Goal: Information Seeking & Learning: Learn about a topic

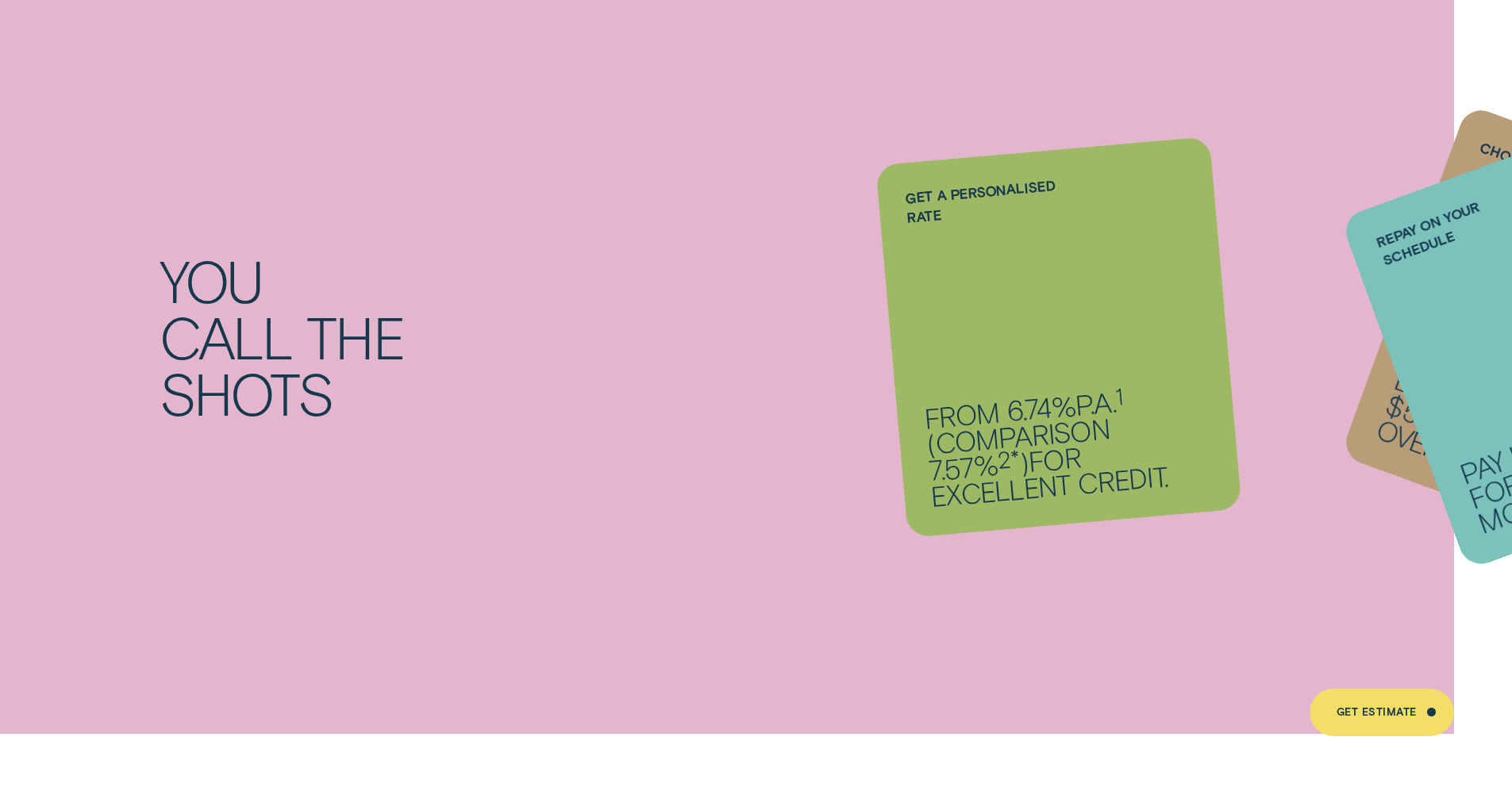
scroll to position [1457, 0]
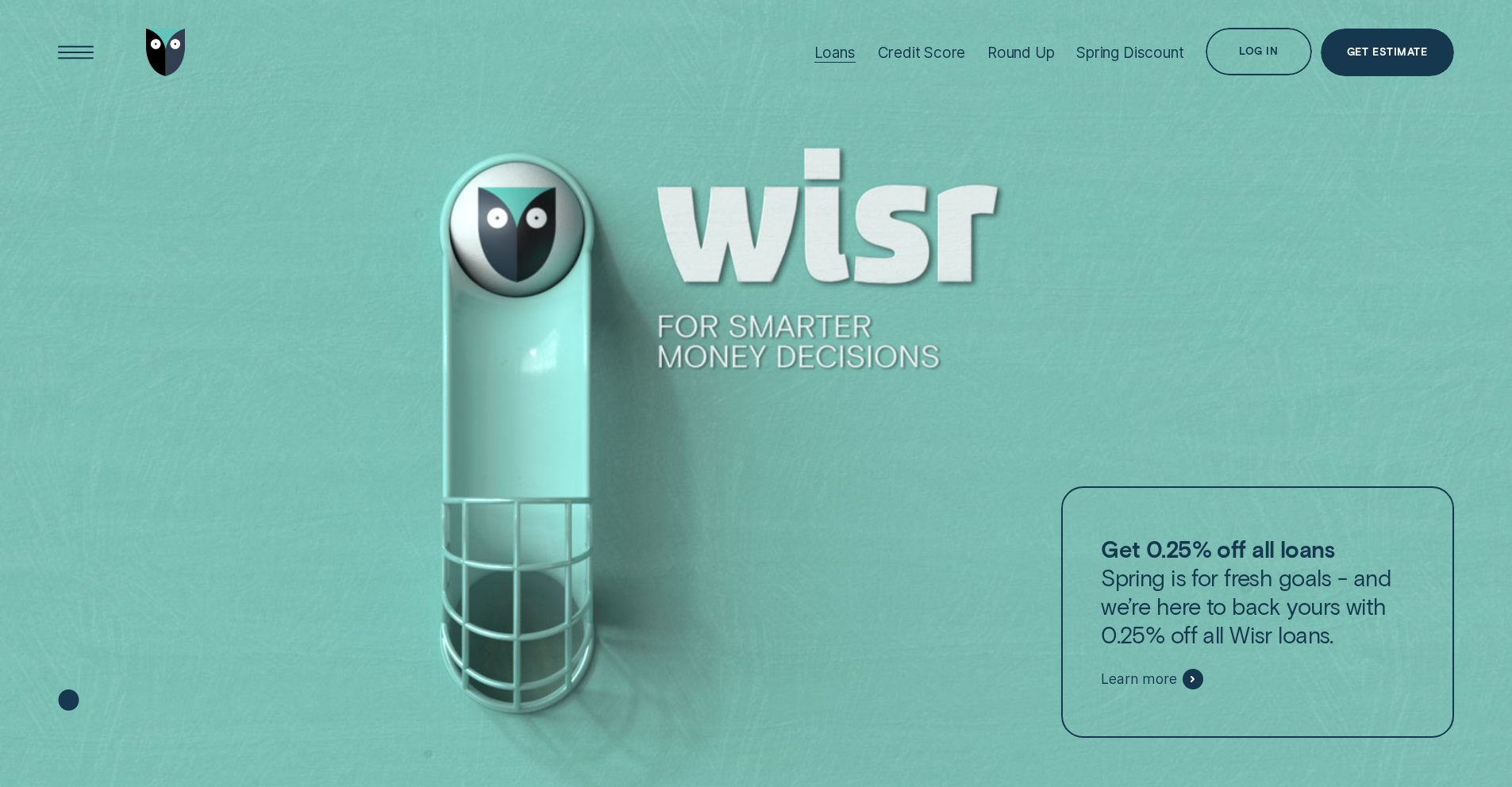
click at [843, 56] on div "Loans" at bounding box center [834, 52] width 42 height 19
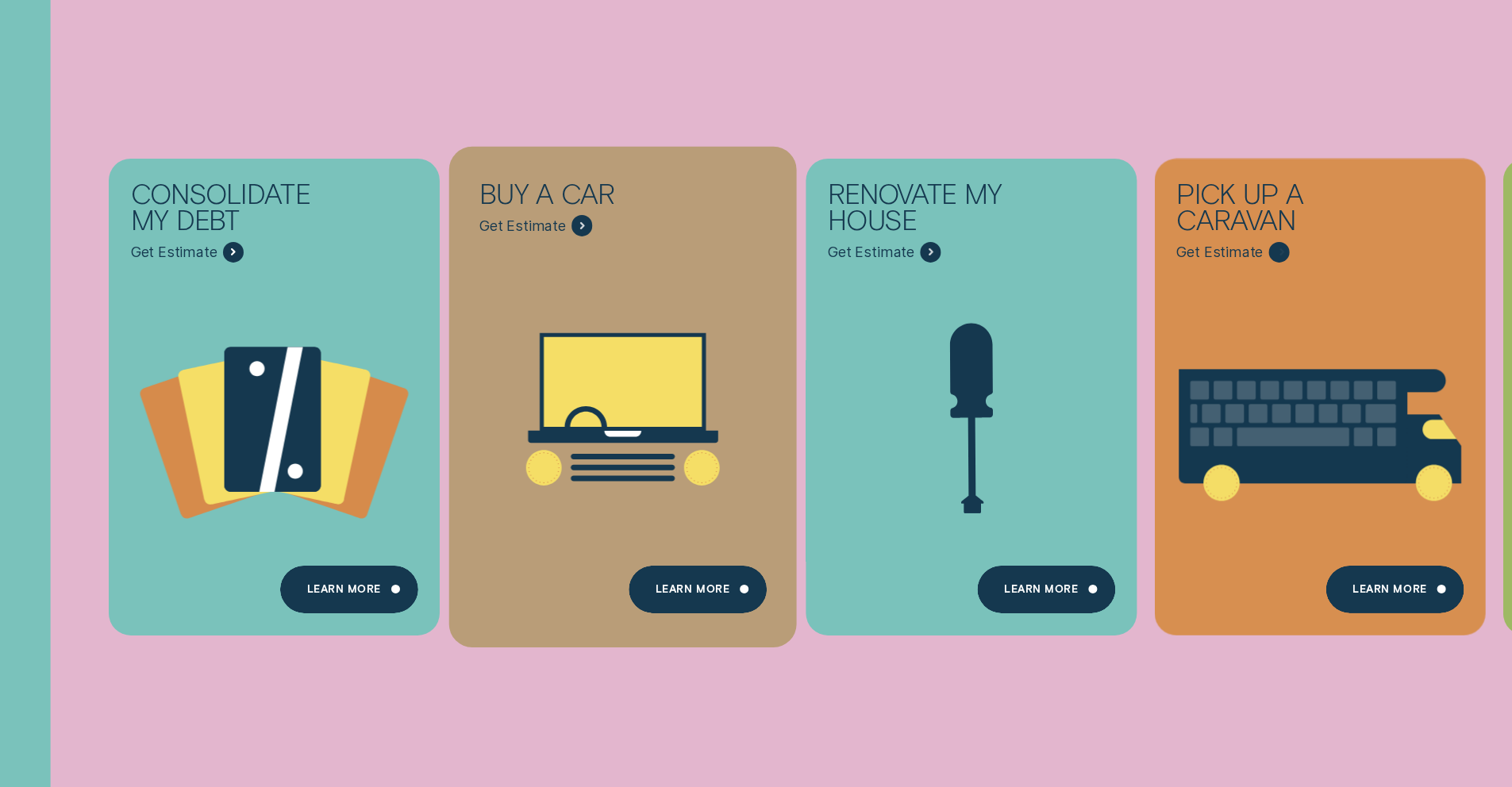
scroll to position [243, 0]
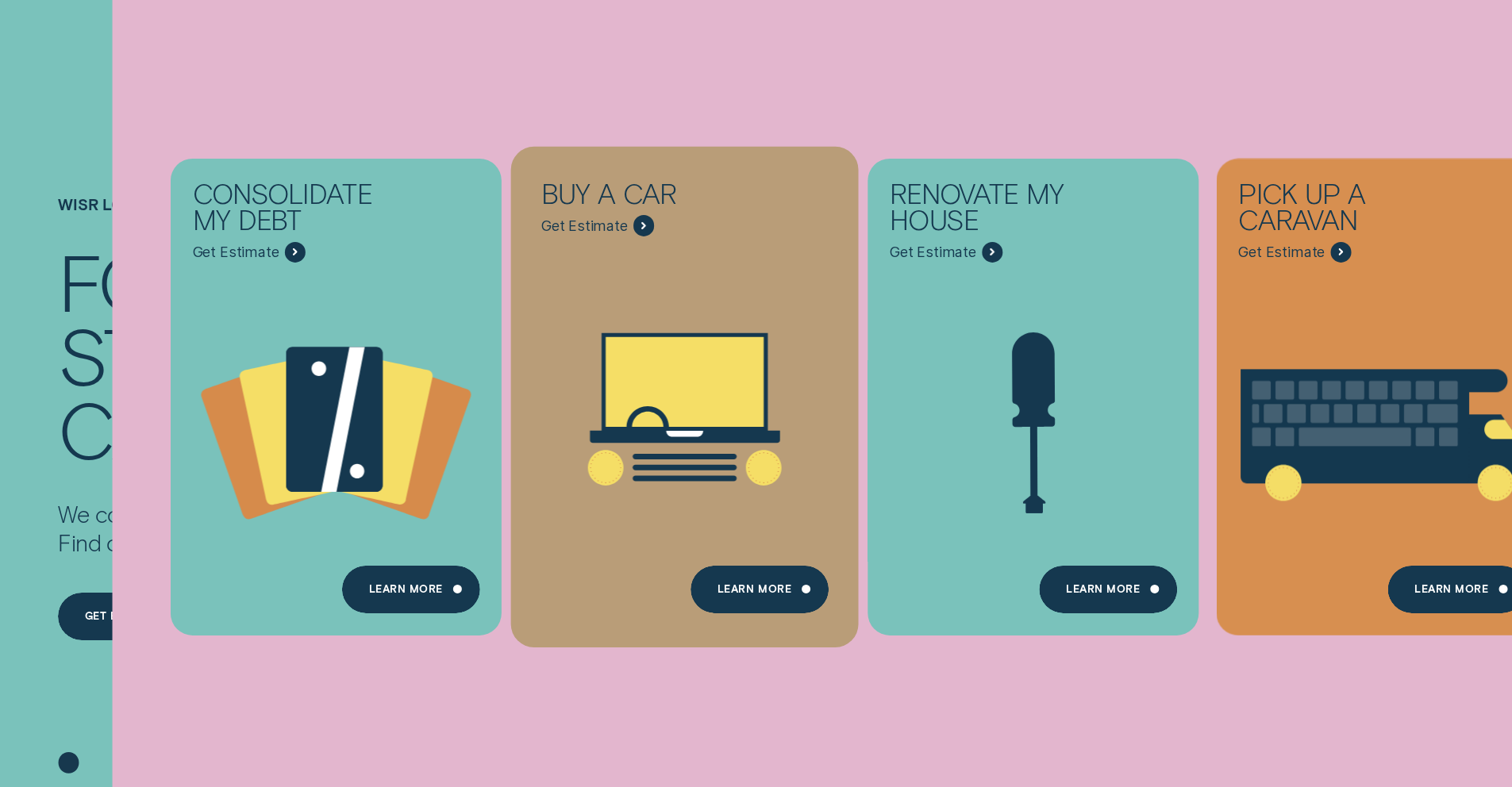
click at [676, 354] on icon "Buy a car - Learn more" at bounding box center [685, 381] width 158 height 90
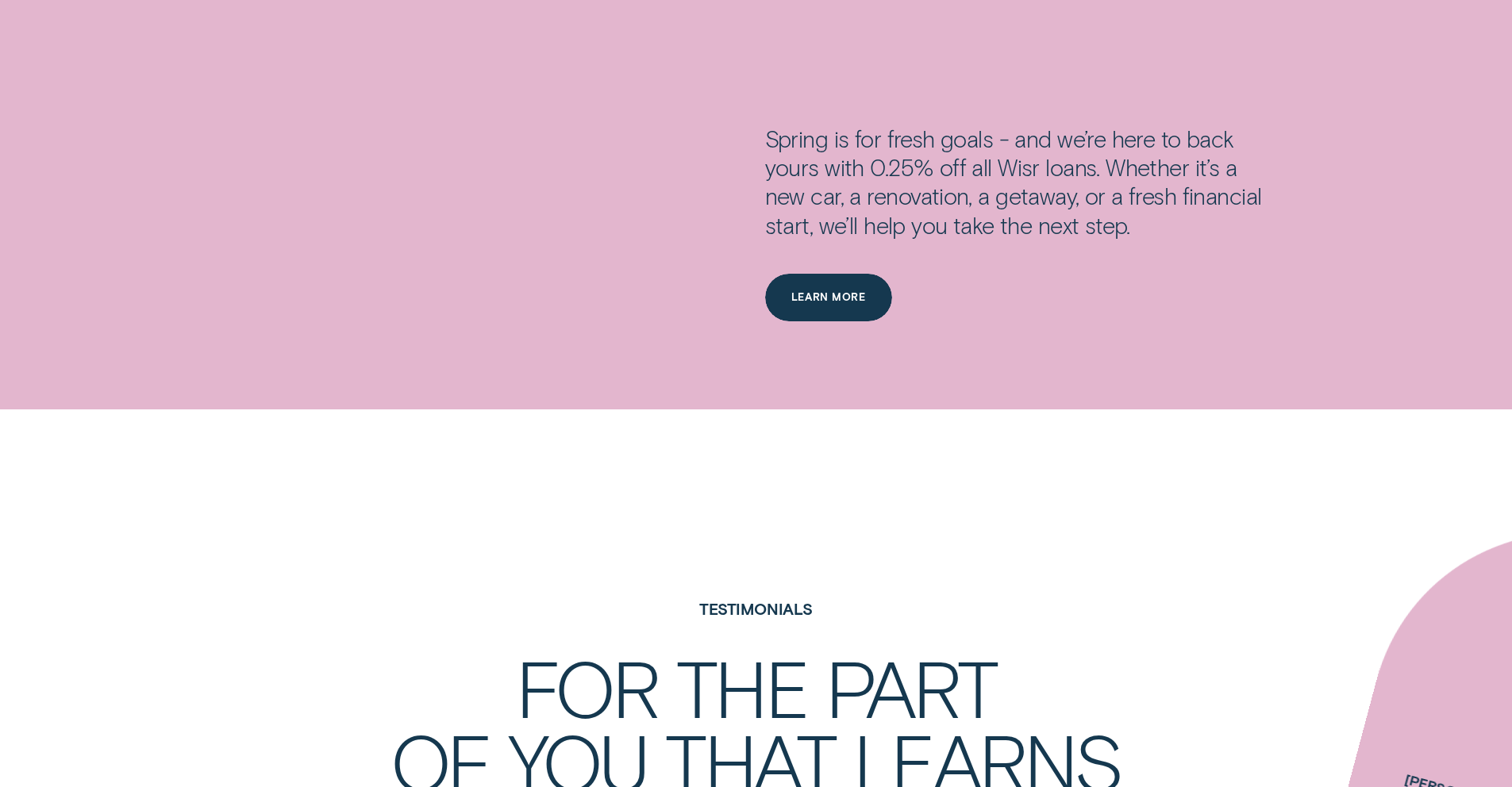
scroll to position [3512, 0]
